Goal: Task Accomplishment & Management: Manage account settings

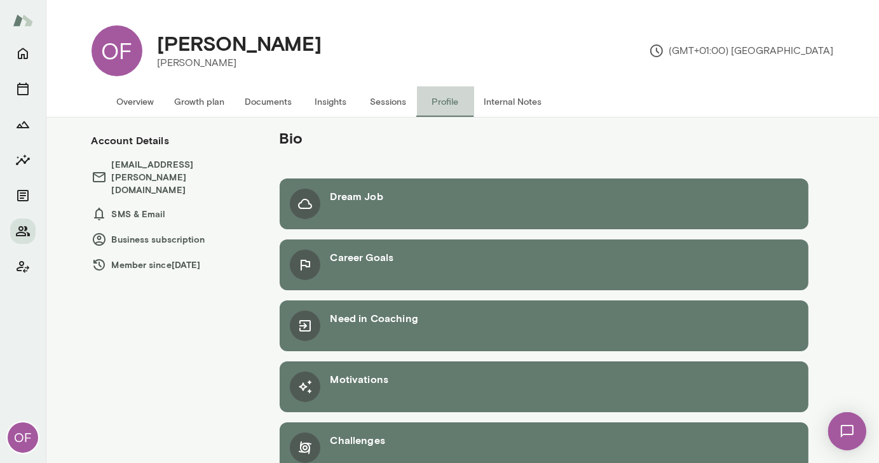
click at [428, 96] on button "Profile" at bounding box center [445, 101] width 57 height 30
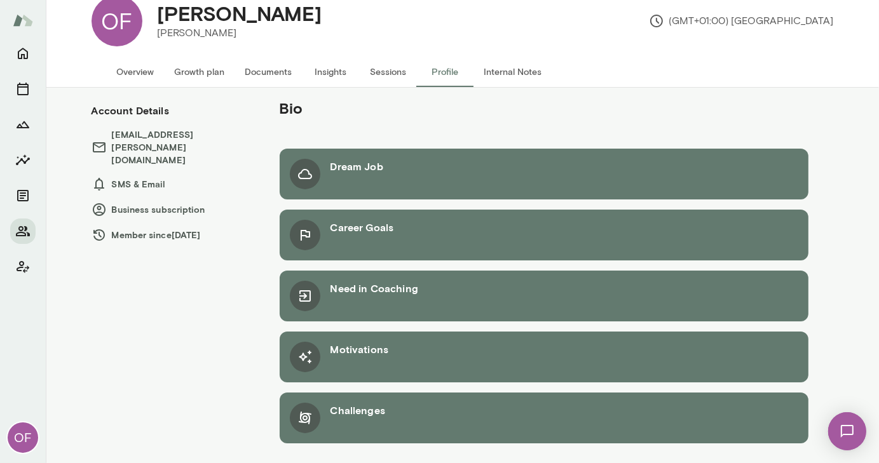
drag, startPoint x: 123, startPoint y: 23, endPoint x: 189, endPoint y: 13, distance: 66.1
click at [189, 13] on div "OF [PERSON_NAME] (GMT+01:00) [GEOGRAPHIC_DATA]" at bounding box center [462, 20] width 762 height 71
click at [17, 52] on icon "Home" at bounding box center [22, 53] width 15 height 15
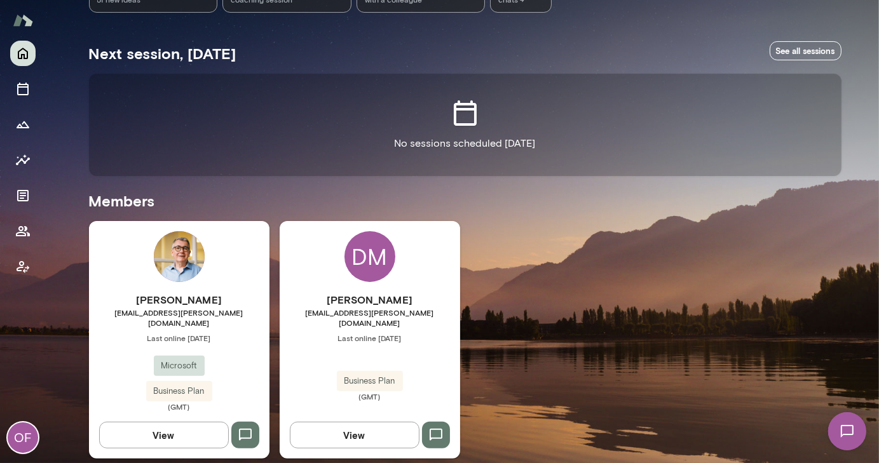
scroll to position [175, 0]
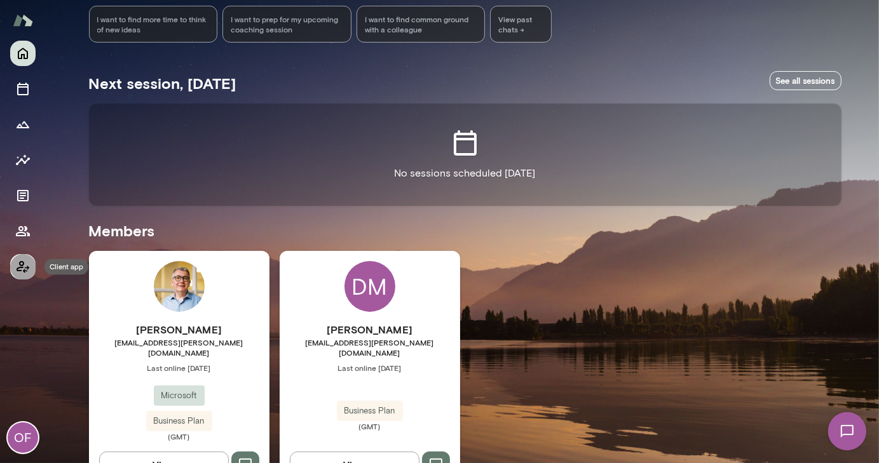
click at [17, 267] on icon "Client app" at bounding box center [22, 266] width 15 height 15
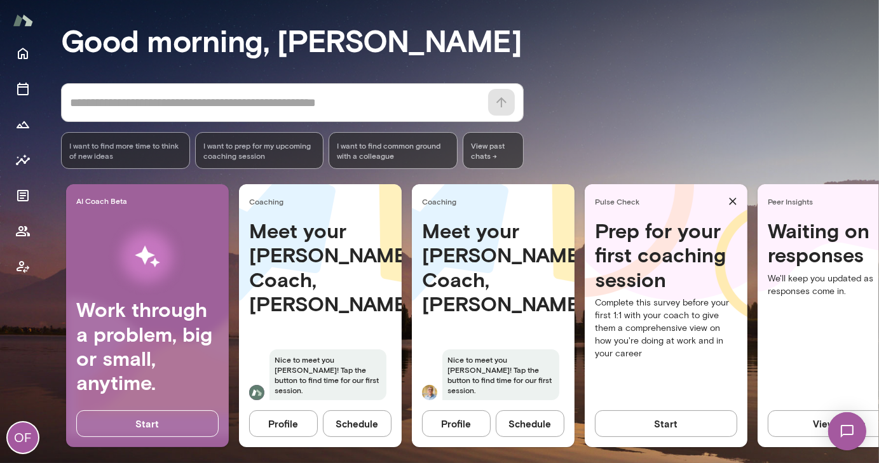
scroll to position [109, 0]
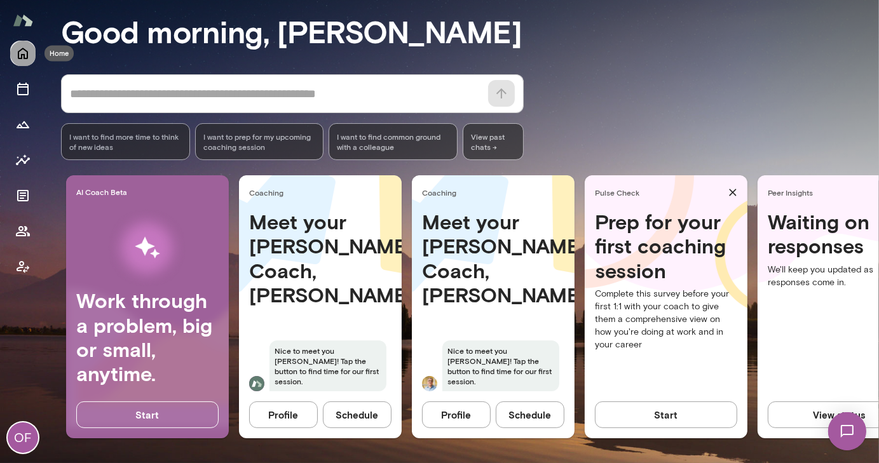
click at [23, 51] on icon "Home" at bounding box center [22, 53] width 15 height 15
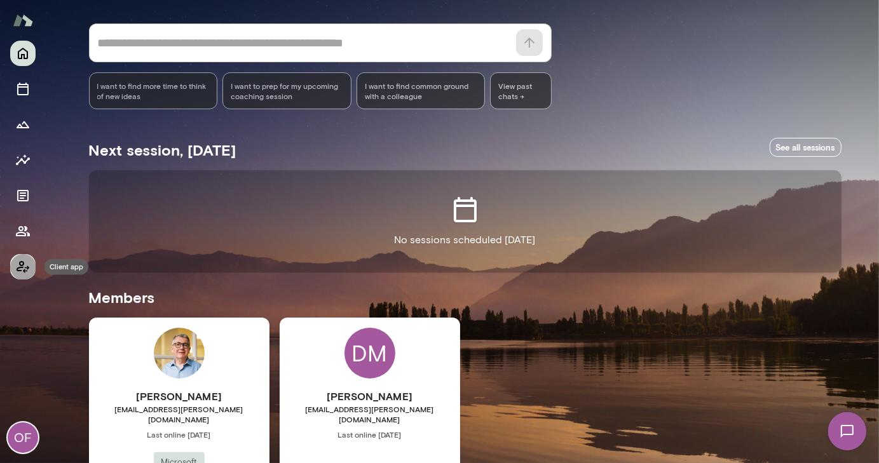
click at [19, 265] on icon "Client app" at bounding box center [22, 266] width 15 height 15
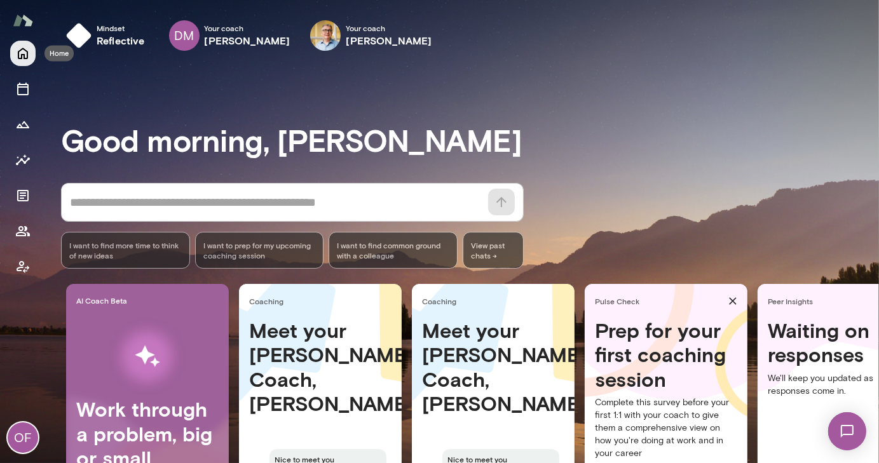
click at [18, 49] on icon "Home" at bounding box center [22, 53] width 15 height 15
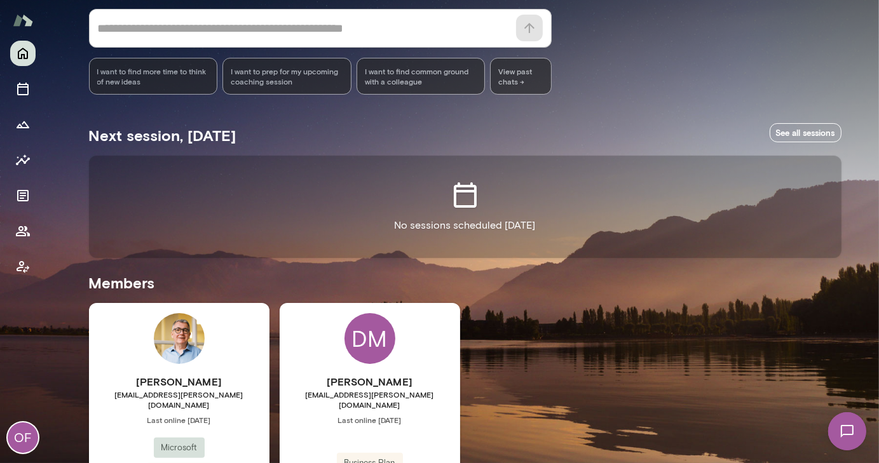
scroll to position [124, 0]
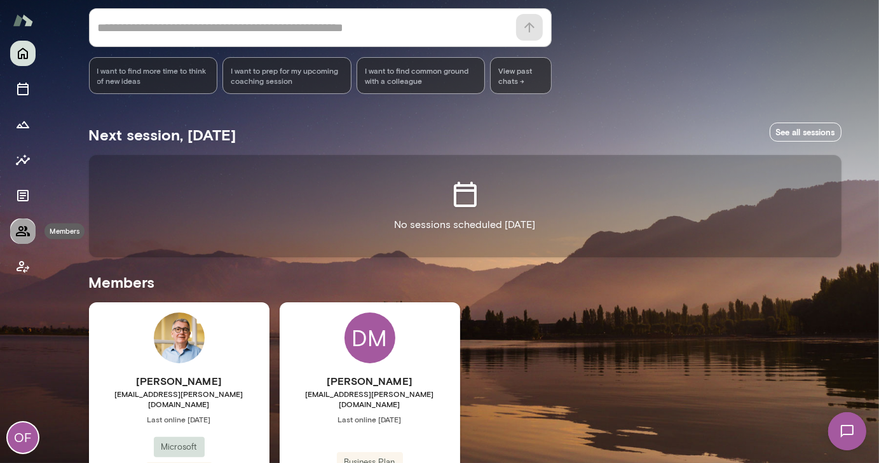
click at [19, 228] on icon "Members" at bounding box center [23, 231] width 14 height 10
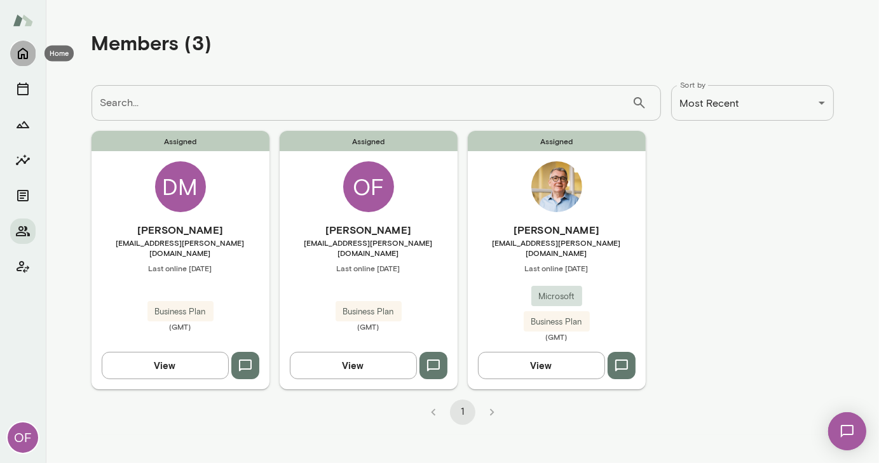
click at [22, 51] on icon "Home" at bounding box center [22, 53] width 15 height 15
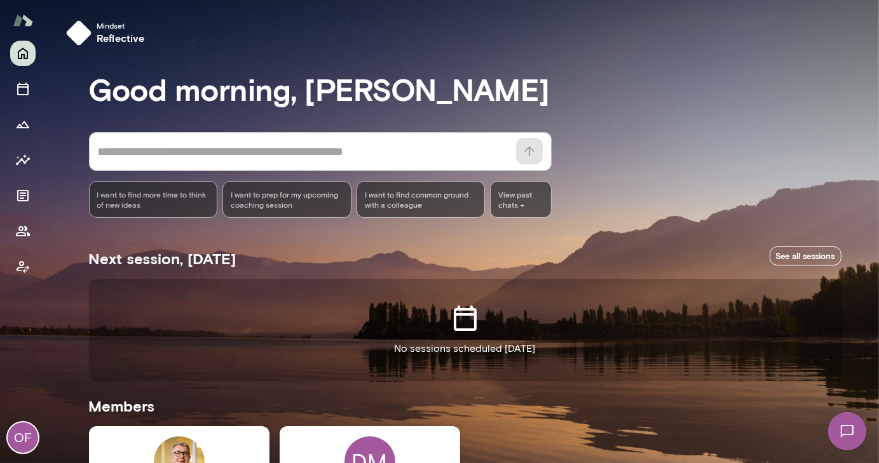
click at [18, 17] on img at bounding box center [23, 20] width 20 height 24
click at [23, 55] on icon "Home" at bounding box center [23, 53] width 10 height 11
click at [17, 86] on icon "Sessions" at bounding box center [22, 88] width 15 height 15
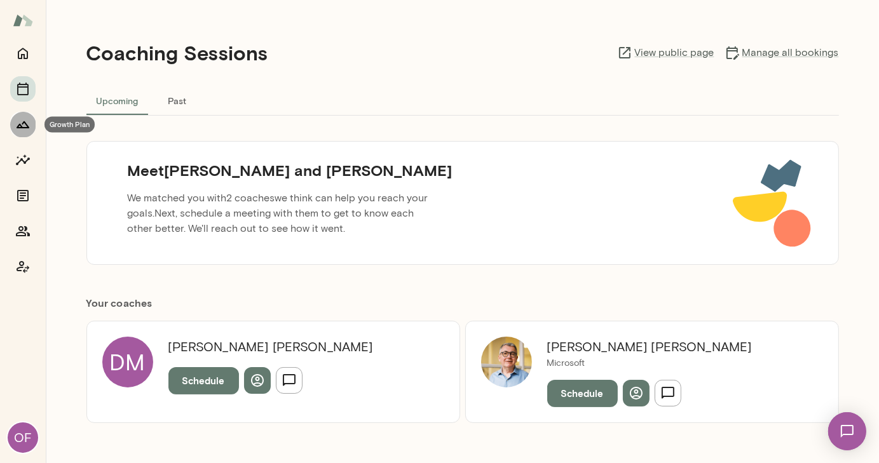
click at [27, 127] on icon "Growth Plan" at bounding box center [23, 124] width 13 height 7
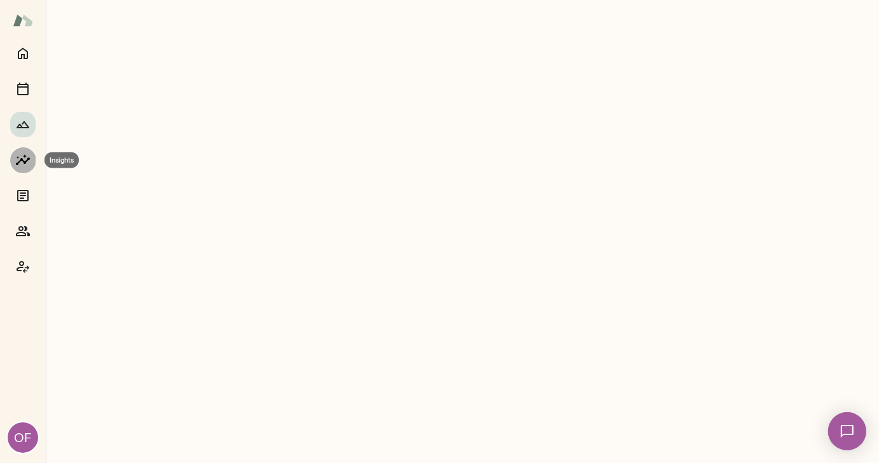
click at [23, 161] on icon "Insights" at bounding box center [23, 159] width 14 height 11
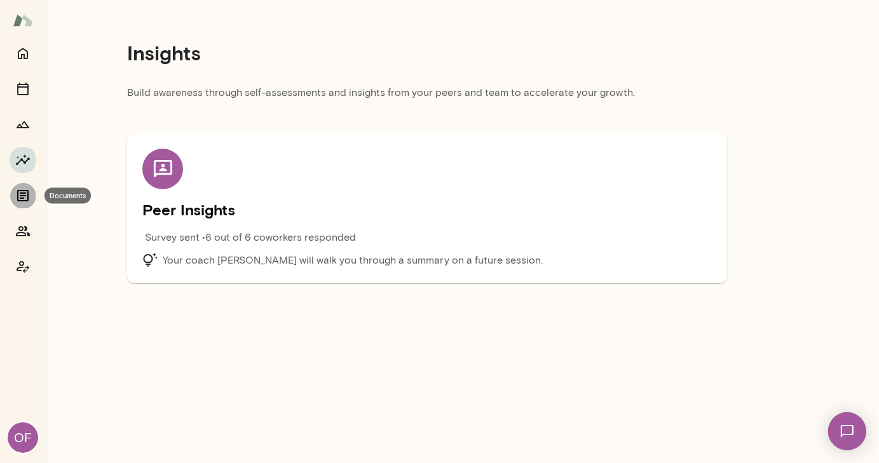
click at [21, 193] on icon "Documents" at bounding box center [22, 195] width 11 height 11
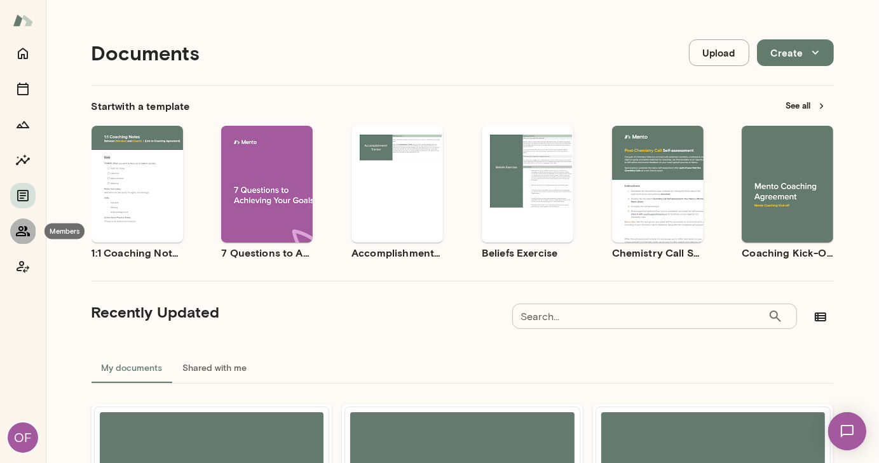
click at [22, 228] on icon "Members" at bounding box center [22, 231] width 15 height 15
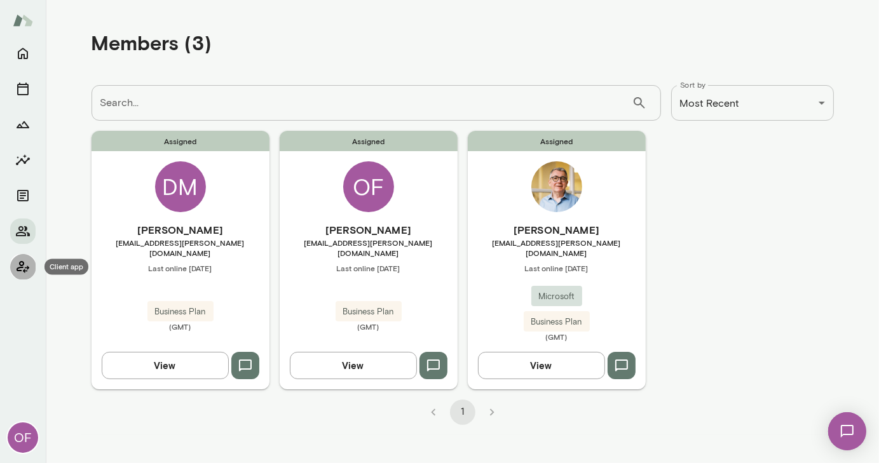
click at [17, 266] on icon "Client app" at bounding box center [22, 266] width 15 height 15
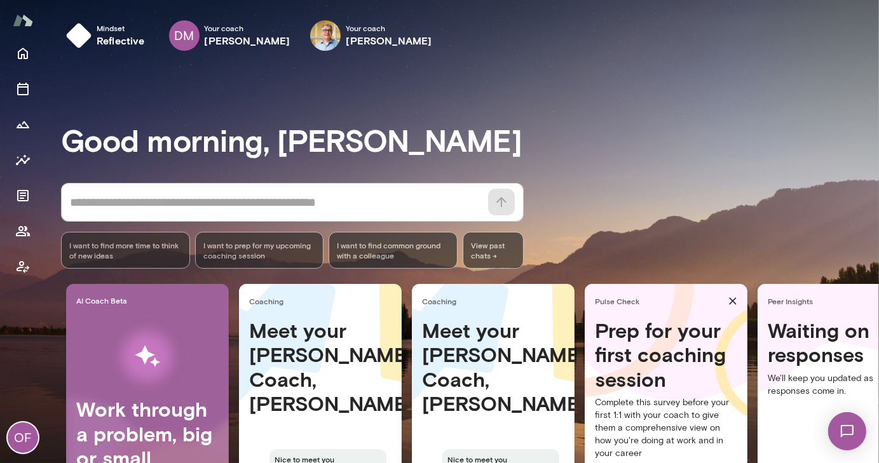
scroll to position [1, 0]
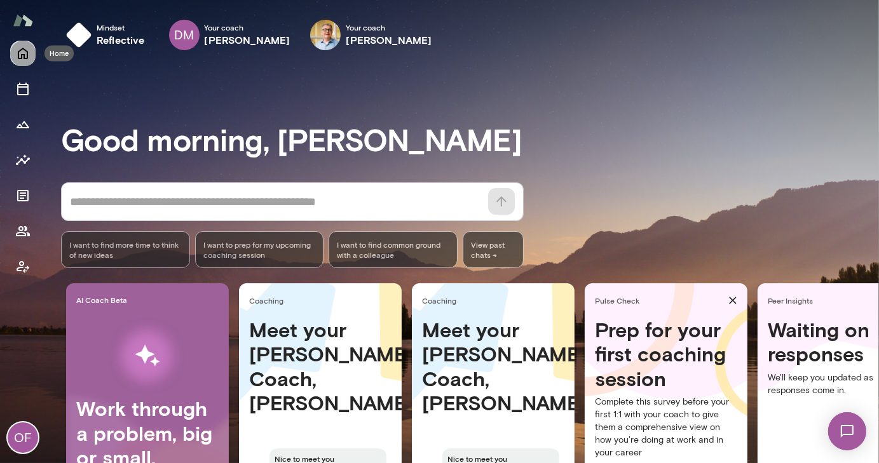
click at [18, 51] on icon "Home" at bounding box center [23, 53] width 10 height 11
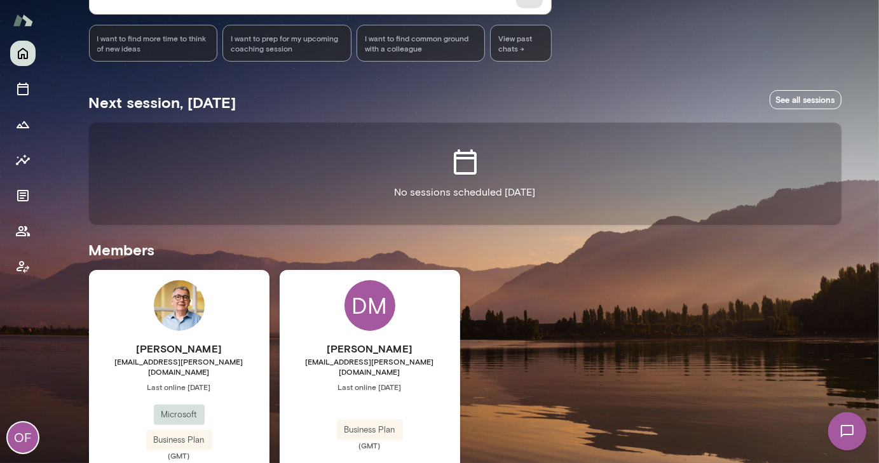
scroll to position [205, 0]
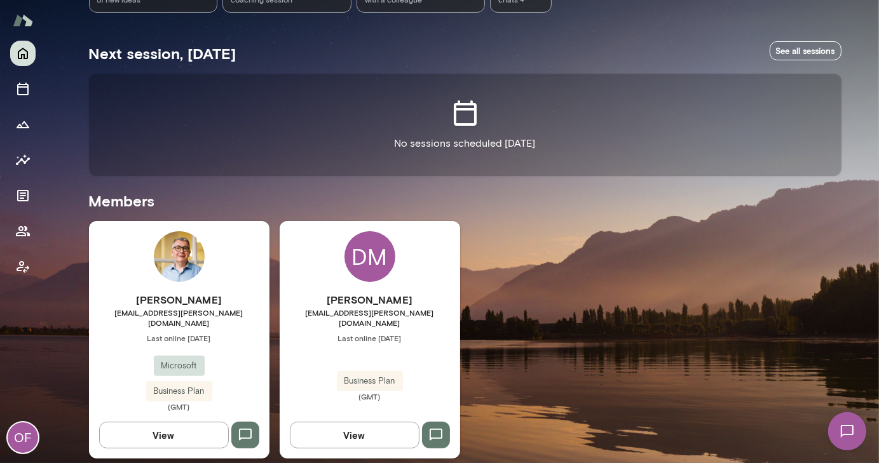
click at [25, 435] on div "OF" at bounding box center [23, 437] width 30 height 30
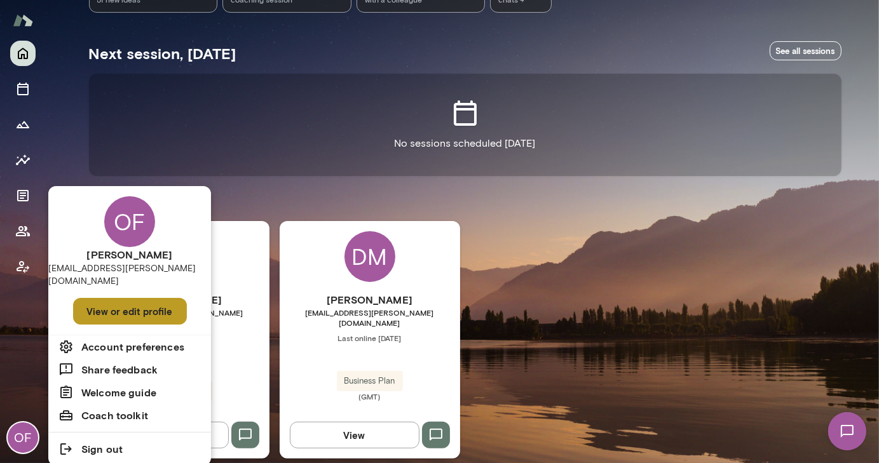
click at [127, 298] on button "View or edit profile" at bounding box center [130, 311] width 114 height 27
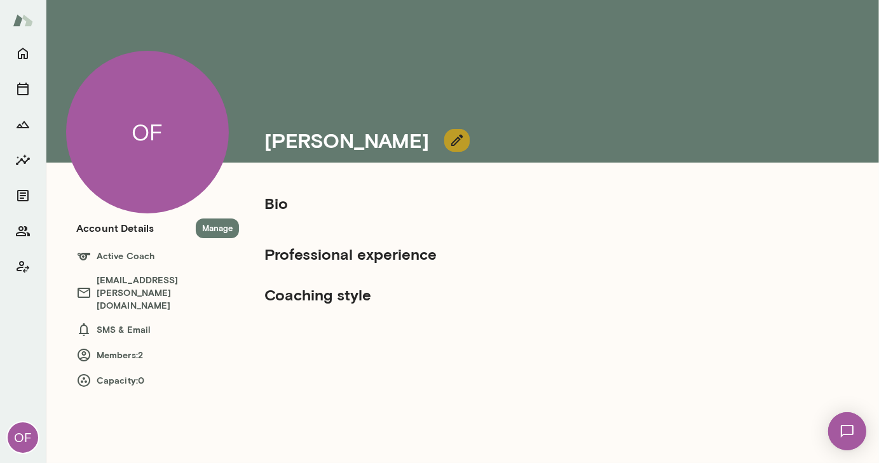
click at [449, 140] on icon "button" at bounding box center [456, 140] width 15 height 15
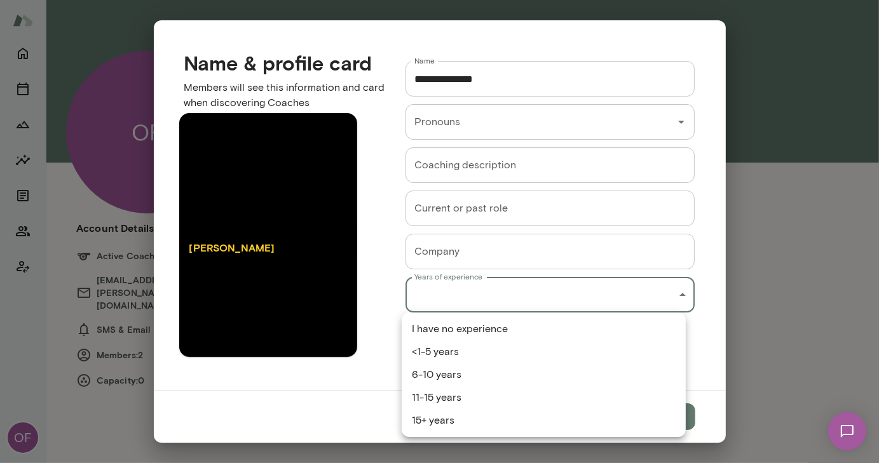
click at [521, 0] on div "**********" at bounding box center [439, 0] width 879 height 0
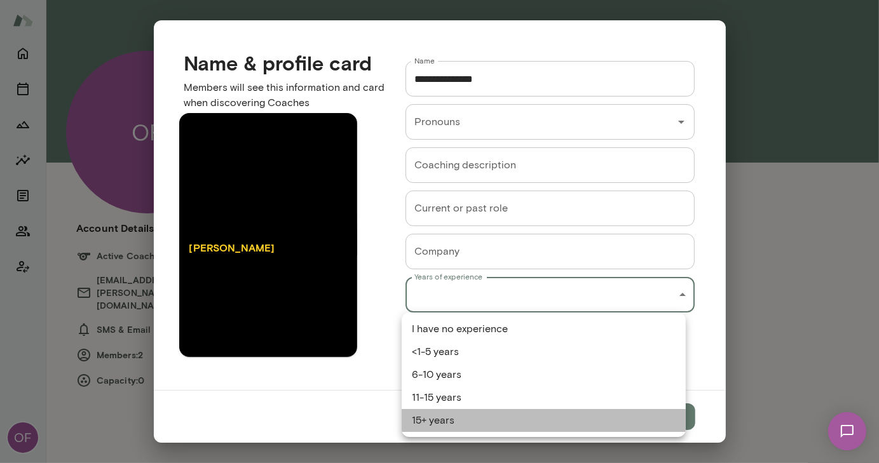
click at [436, 414] on li "15+ years" at bounding box center [543, 420] width 284 height 23
type input "*********"
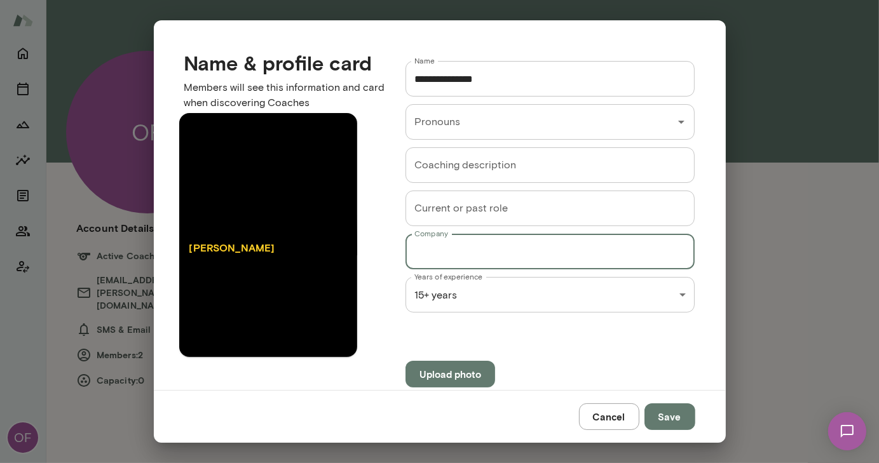
click at [416, 249] on input "Company" at bounding box center [550, 252] width 290 height 36
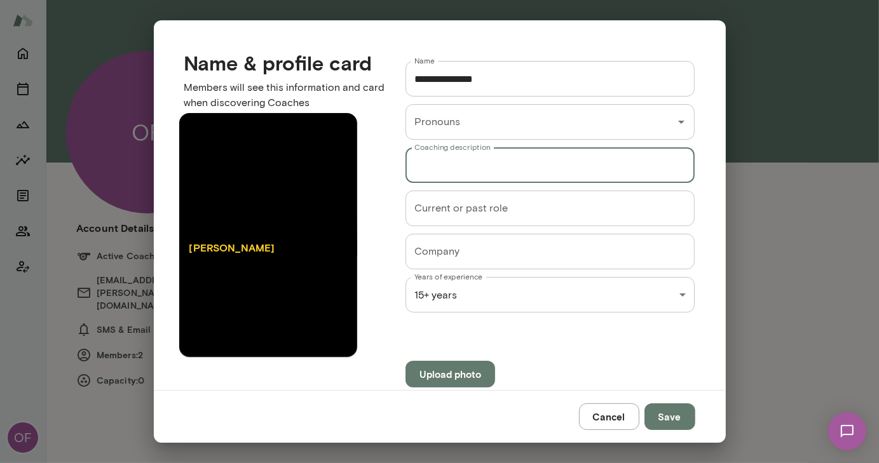
click at [424, 166] on input "Coaching description" at bounding box center [550, 165] width 290 height 36
paste input "**********"
type input "**********"
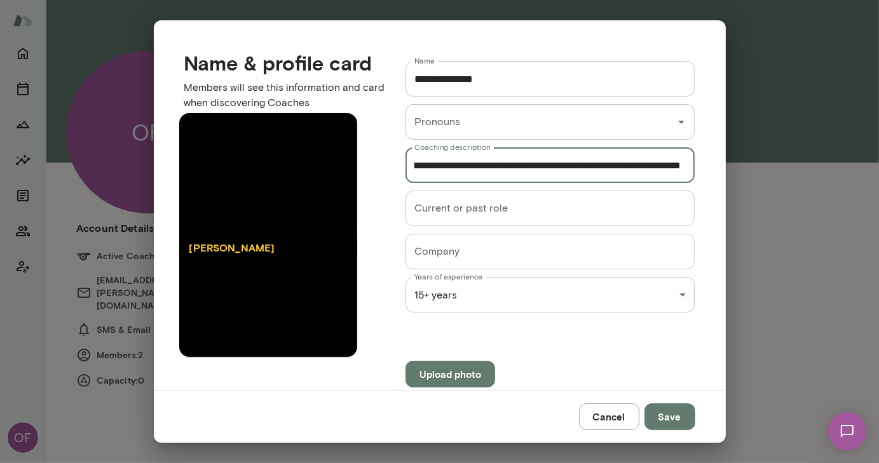
drag, startPoint x: 407, startPoint y: 163, endPoint x: 878, endPoint y: 252, distance: 479.2
click at [878, 252] on div "**********" at bounding box center [439, 231] width 879 height 463
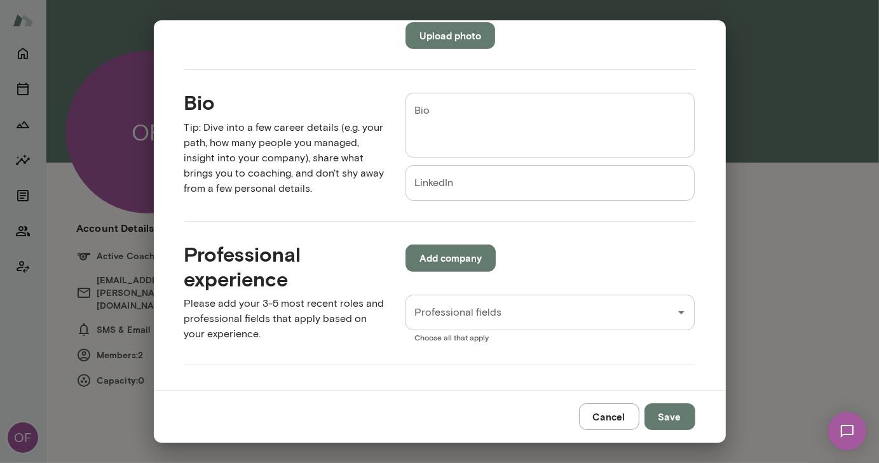
scroll to position [323, 0]
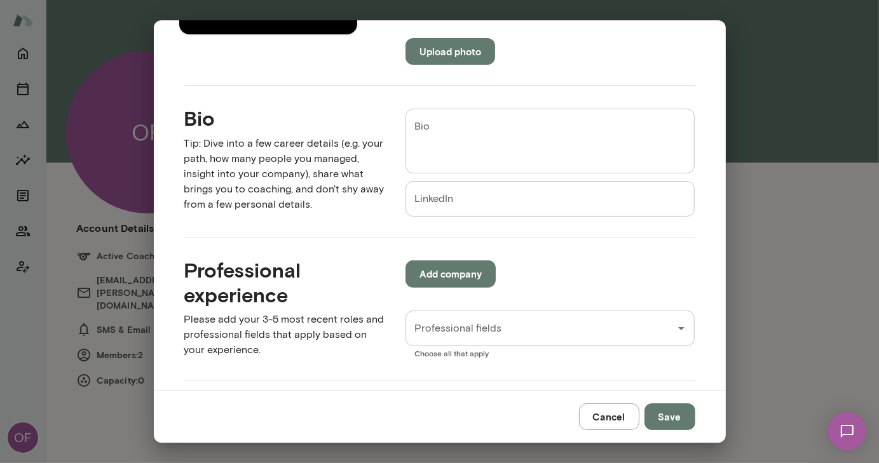
drag, startPoint x: 657, startPoint y: 312, endPoint x: 437, endPoint y: 135, distance: 282.0
click at [437, 135] on textarea "Bio" at bounding box center [550, 141] width 272 height 44
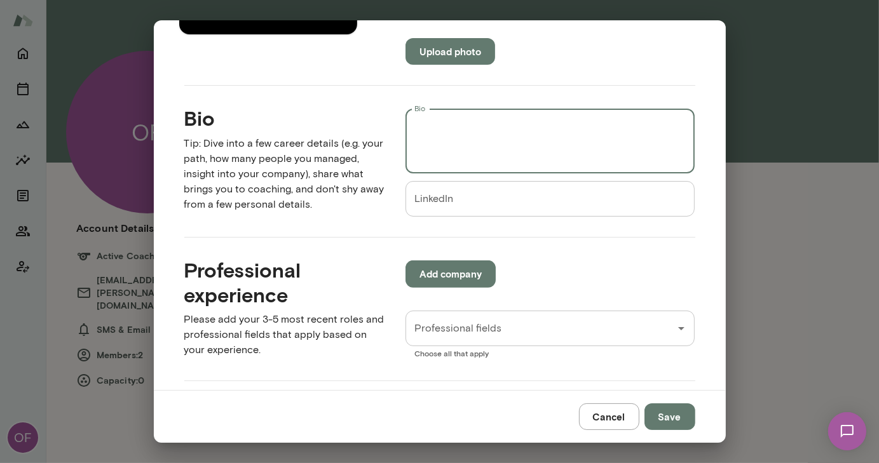
paste textarea "**********"
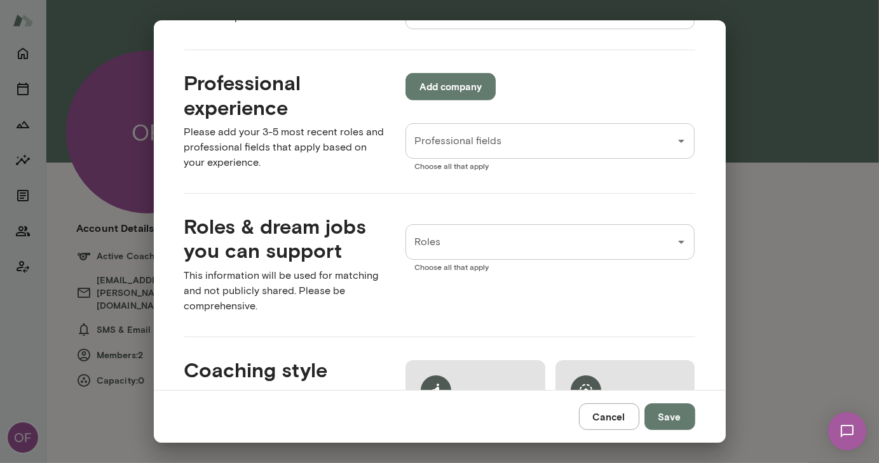
scroll to position [513, 0]
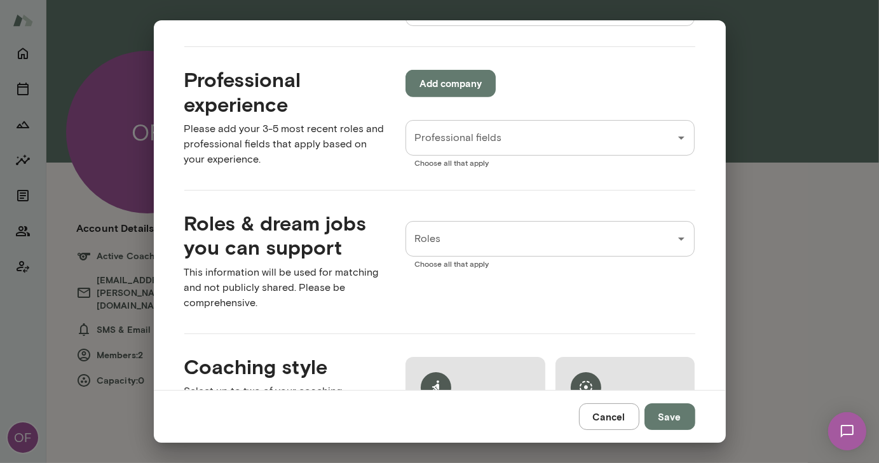
type textarea "**********"
click at [670, 412] on button "Save" at bounding box center [669, 416] width 51 height 27
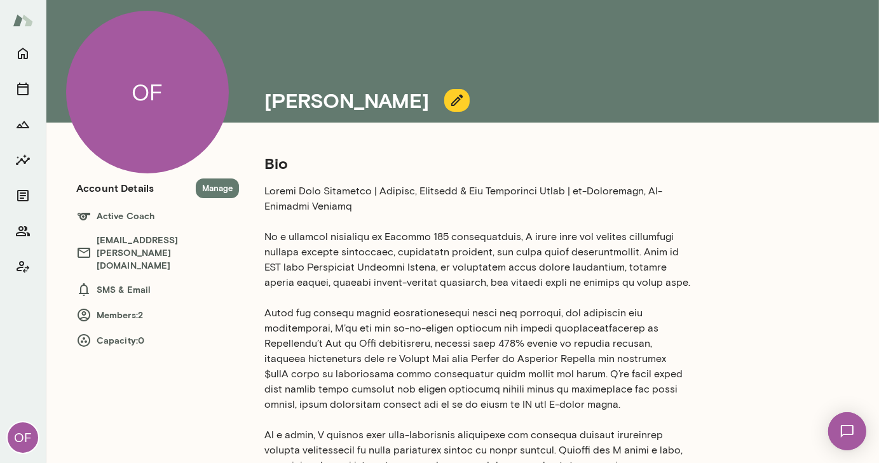
scroll to position [41, 0]
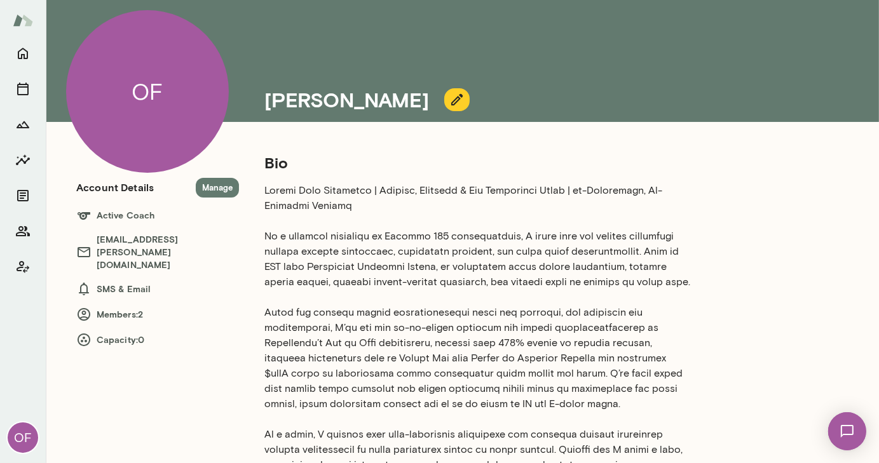
click at [449, 97] on icon "button" at bounding box center [456, 99] width 15 height 15
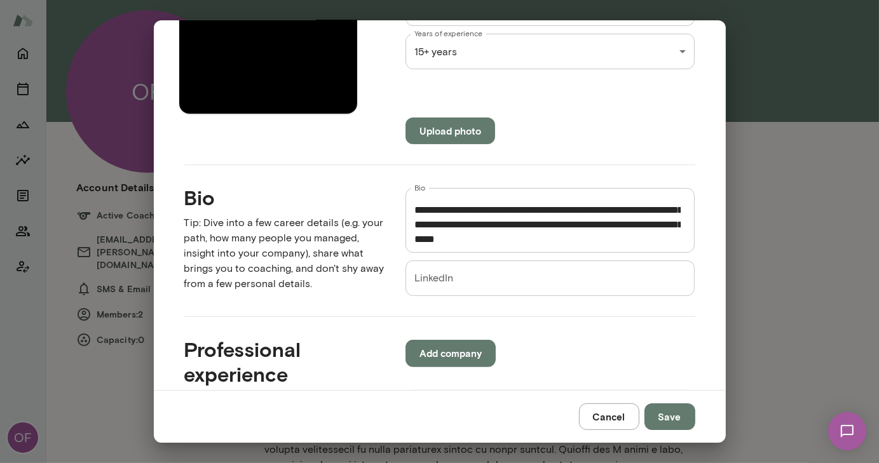
scroll to position [90, 0]
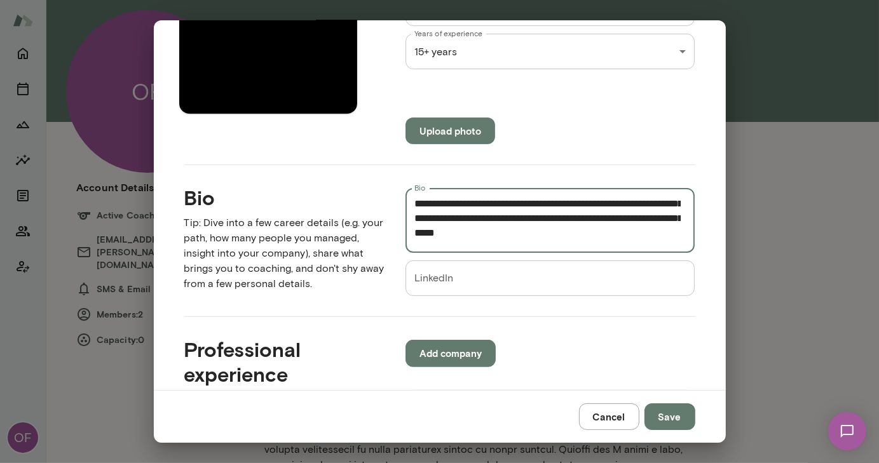
click at [442, 229] on textarea "Bio" at bounding box center [547, 221] width 266 height 44
type textarea "**********"
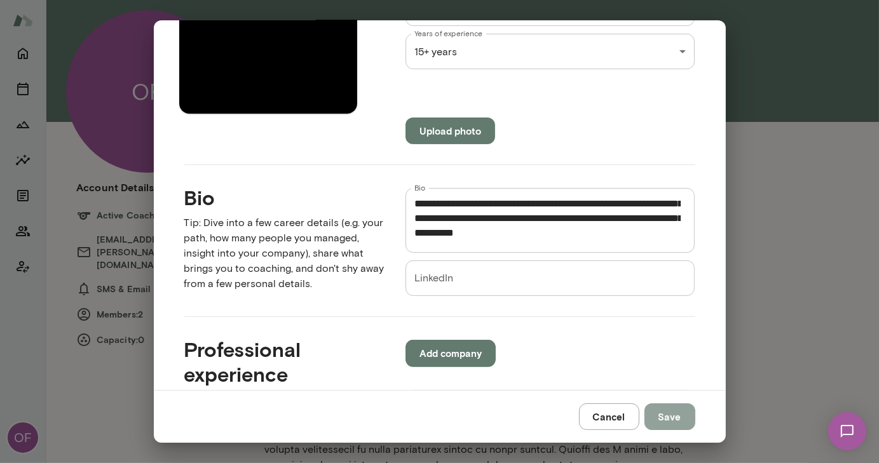
click at [680, 414] on button "Save" at bounding box center [669, 416] width 51 height 27
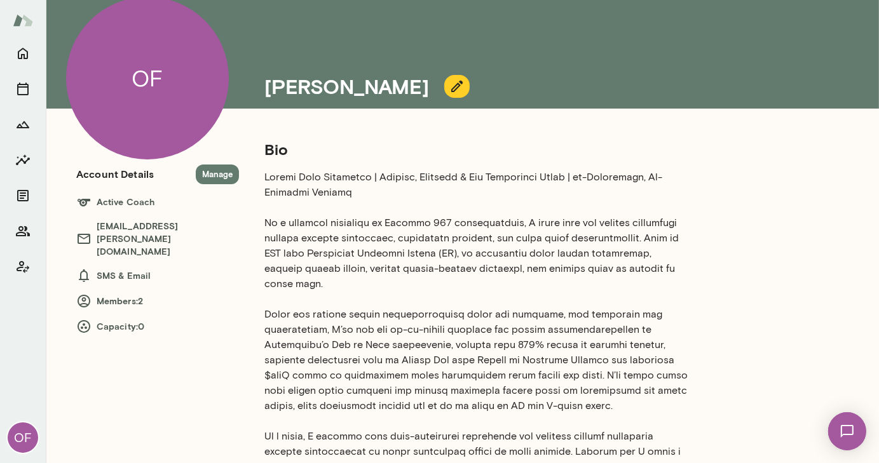
scroll to position [55, 0]
click at [449, 81] on icon "button" at bounding box center [456, 85] width 15 height 15
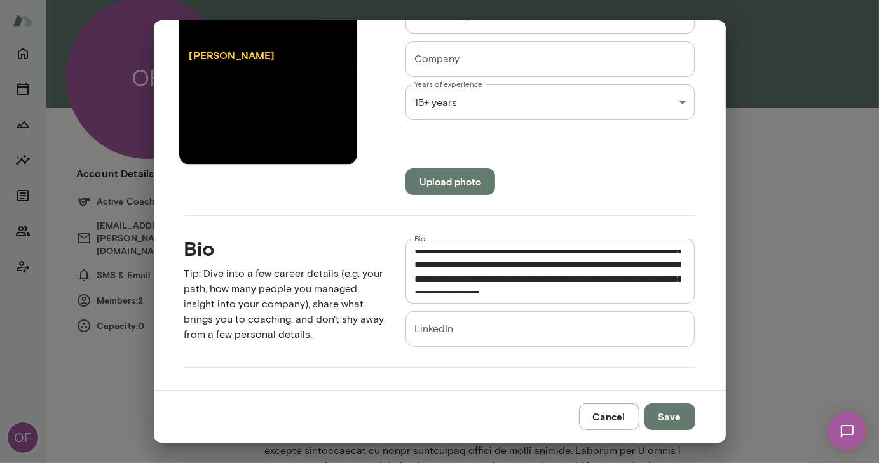
scroll to position [229, 0]
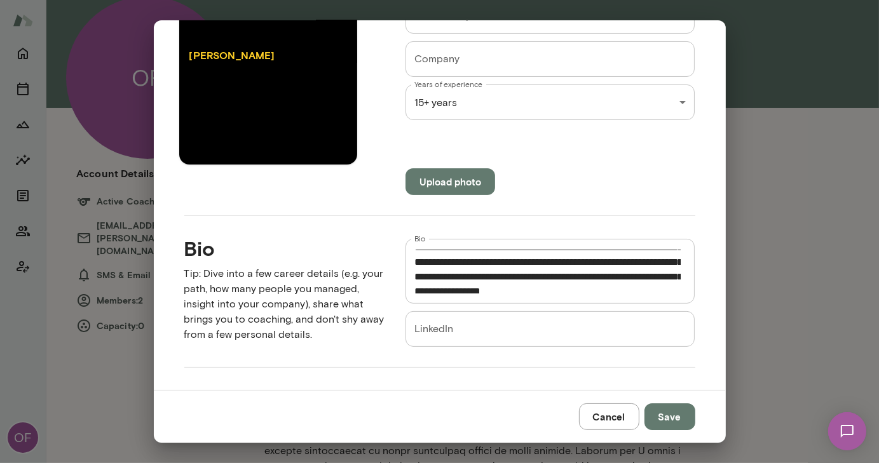
click at [570, 261] on textarea "Bio" at bounding box center [547, 272] width 266 height 44
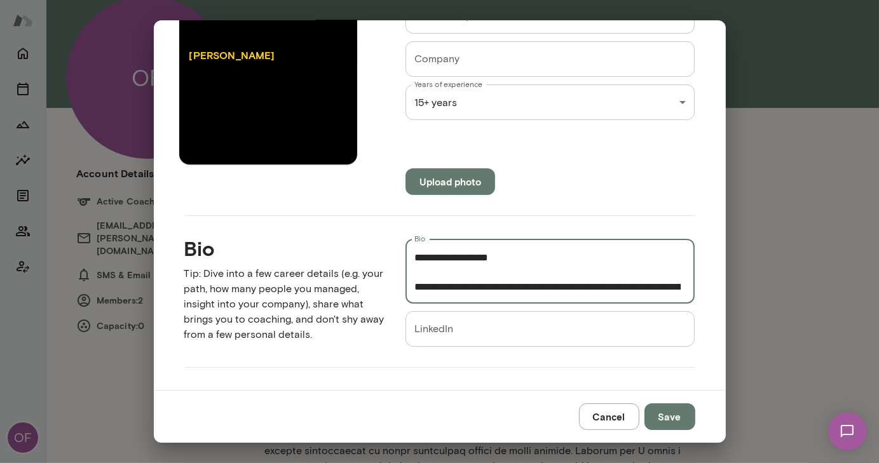
scroll to position [271, 0]
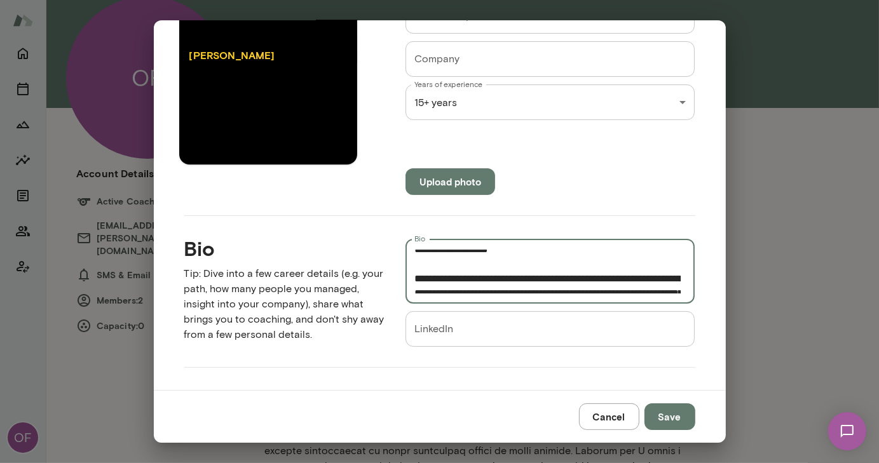
type textarea "**********"
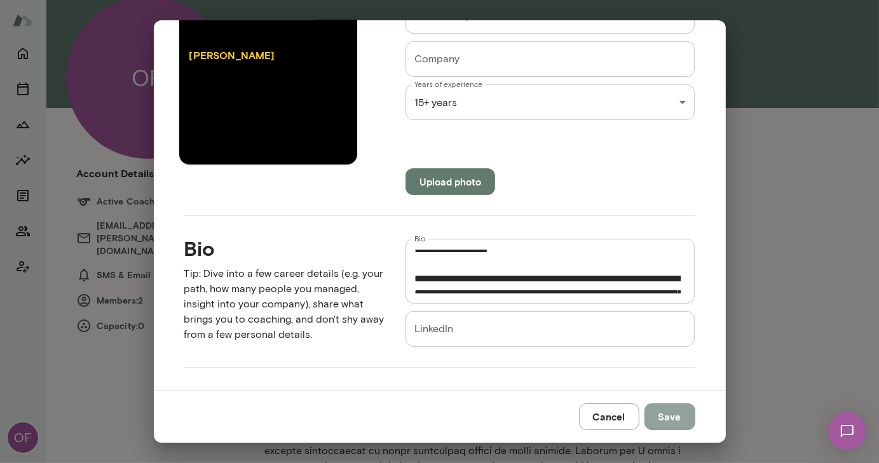
click at [681, 419] on button "Save" at bounding box center [669, 416] width 51 height 27
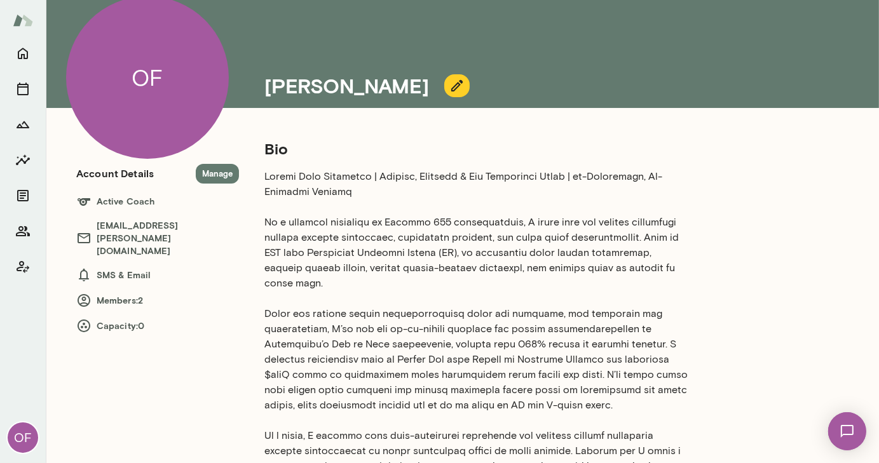
click at [449, 79] on icon "button" at bounding box center [456, 85] width 15 height 15
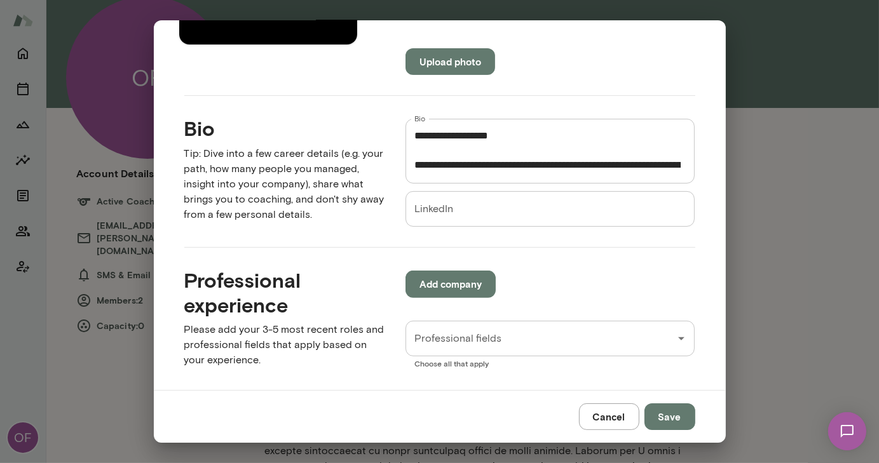
scroll to position [265, 0]
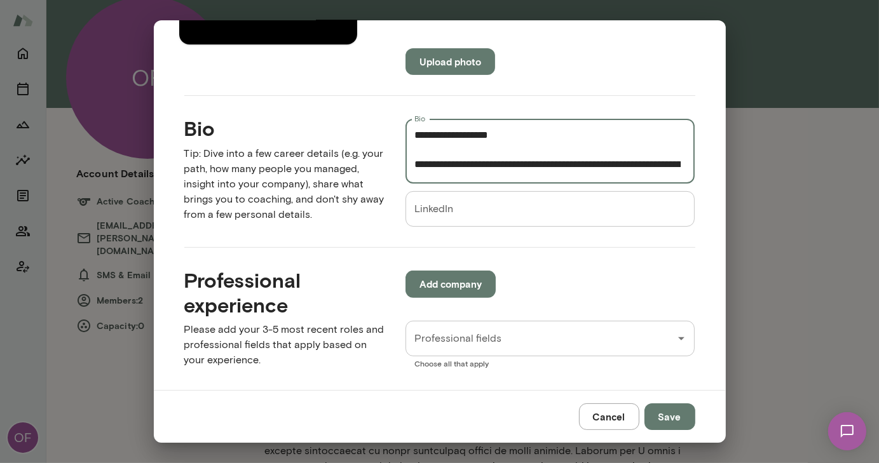
click at [550, 147] on textarea "Bio" at bounding box center [547, 152] width 266 height 44
type textarea "**********"
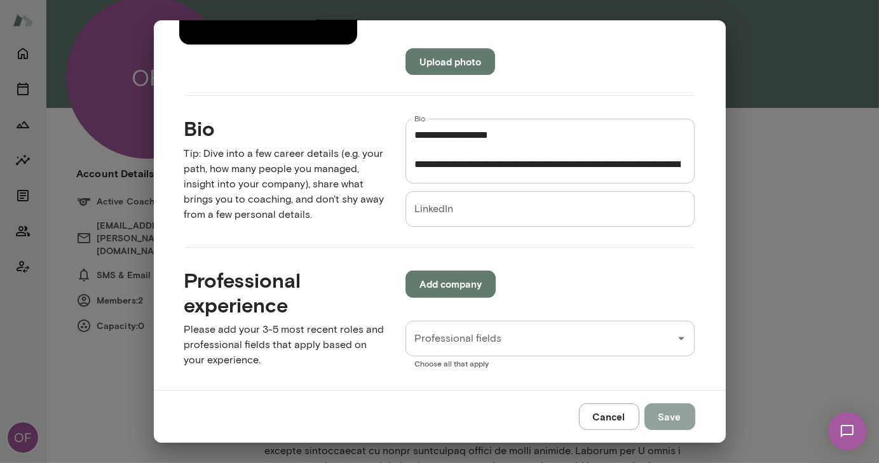
click at [664, 415] on button "Save" at bounding box center [669, 416] width 51 height 27
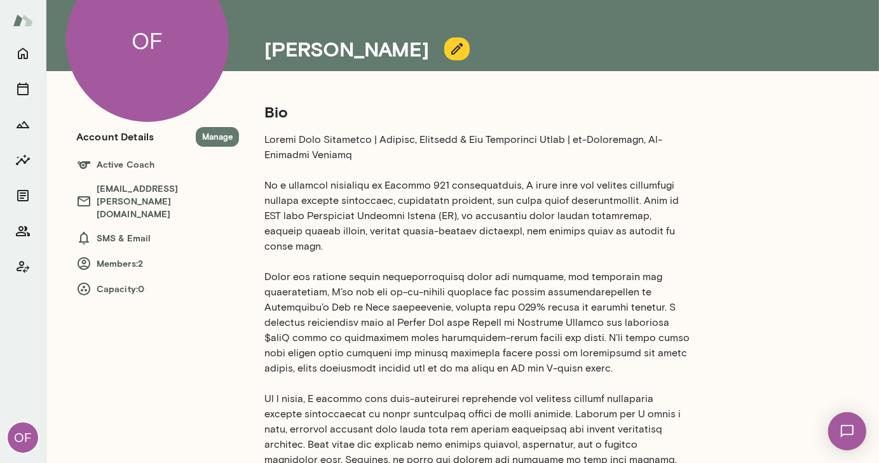
scroll to position [94, 0]
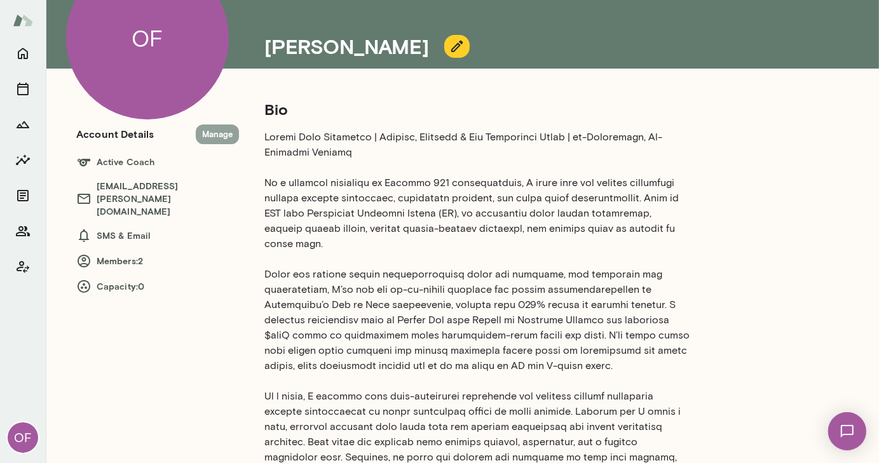
click at [218, 130] on button "Manage" at bounding box center [217, 135] width 43 height 20
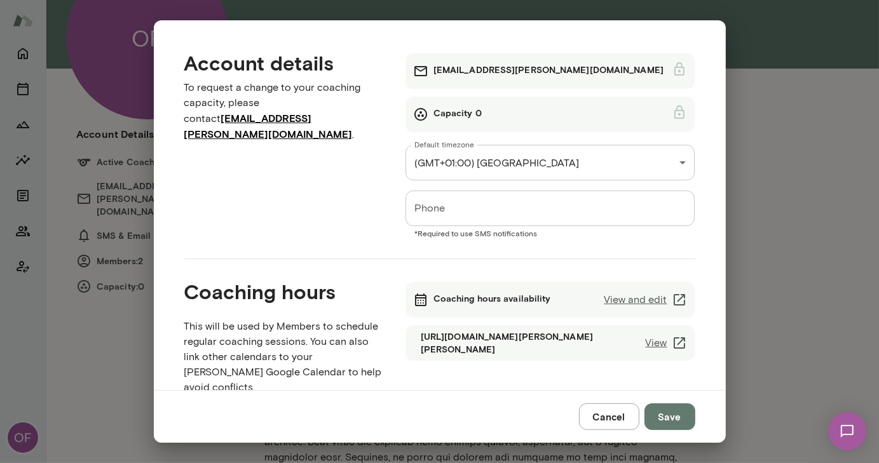
click at [609, 299] on link "View and edit" at bounding box center [645, 299] width 83 height 15
click at [612, 412] on button "Cancel" at bounding box center [609, 416] width 60 height 27
